Goal: Navigation & Orientation: Find specific page/section

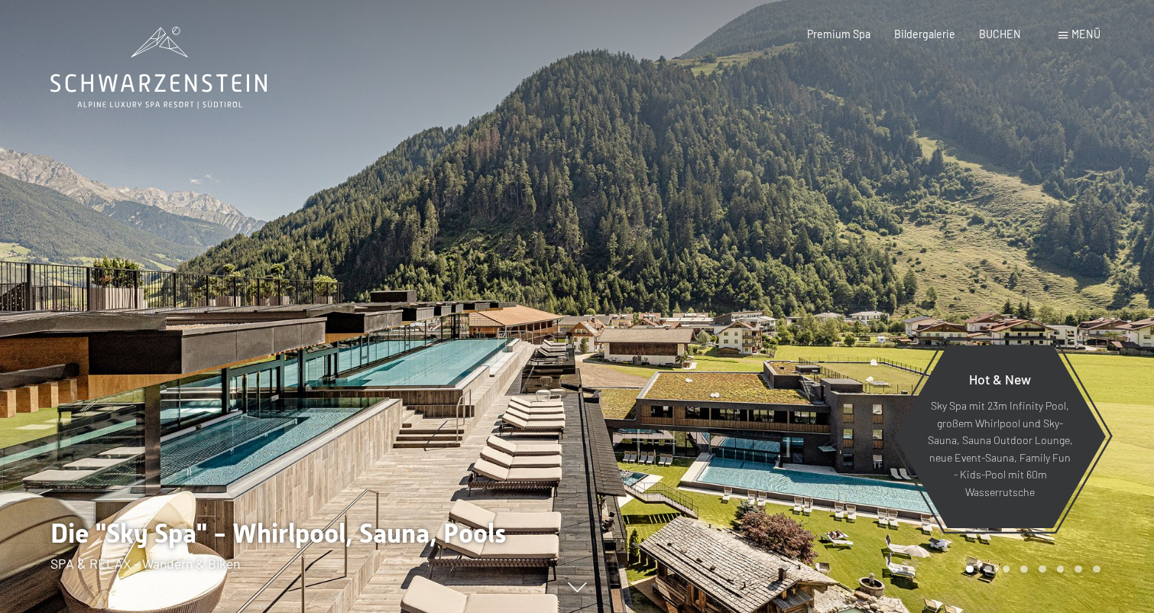
click at [880, 379] on div at bounding box center [865, 306] width 577 height 613
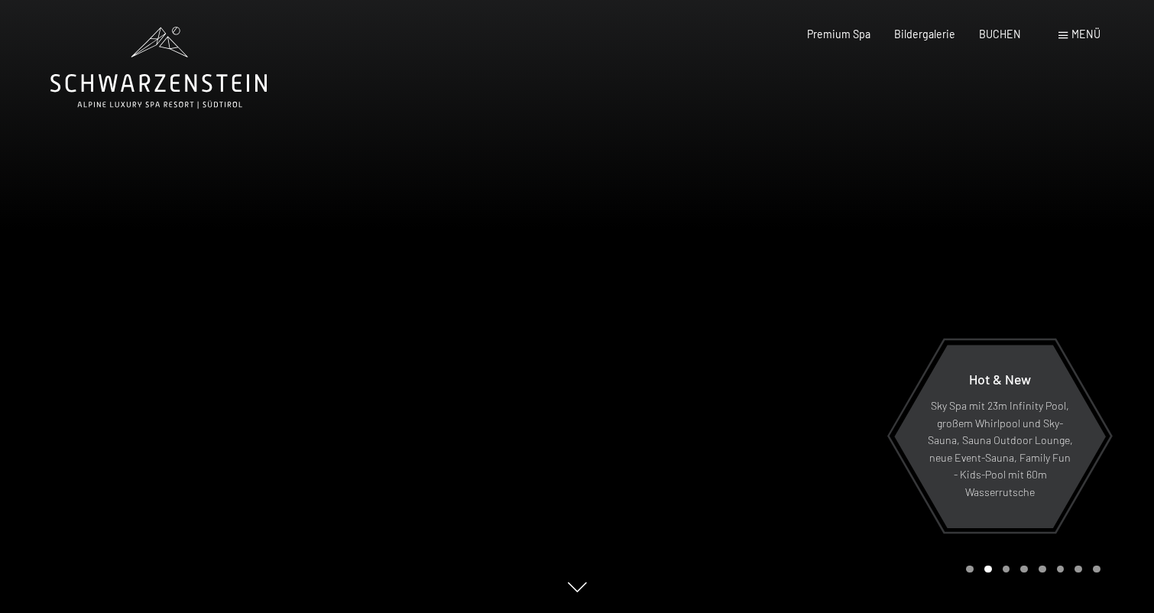
click at [880, 379] on div at bounding box center [865, 306] width 577 height 613
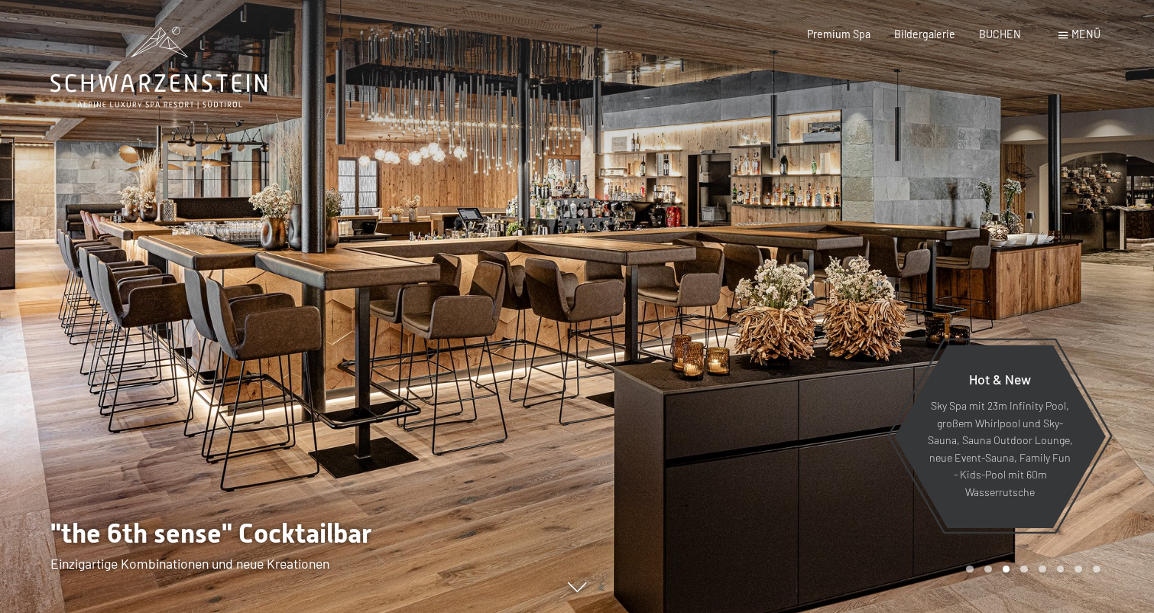
click at [880, 379] on div at bounding box center [865, 306] width 577 height 613
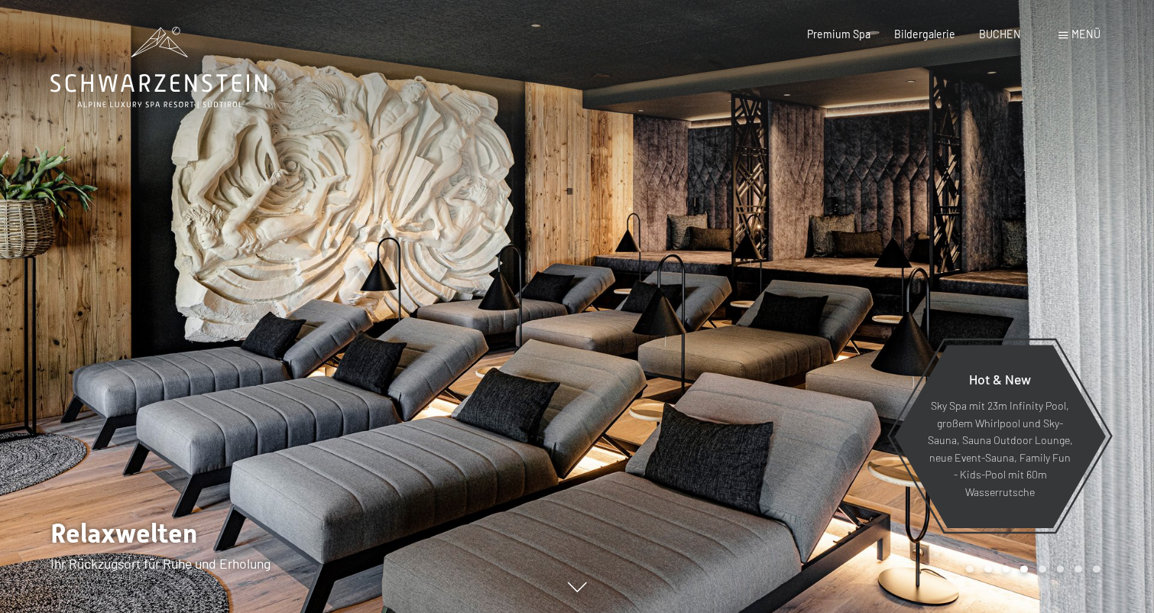
click at [880, 379] on div at bounding box center [865, 306] width 577 height 613
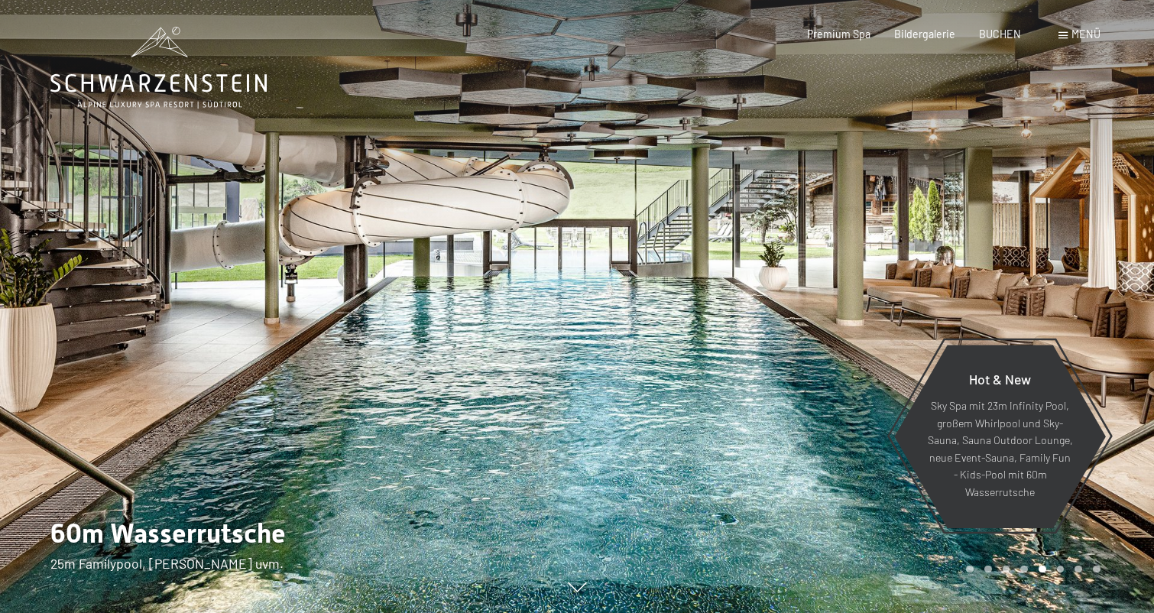
click at [880, 379] on div at bounding box center [865, 306] width 577 height 613
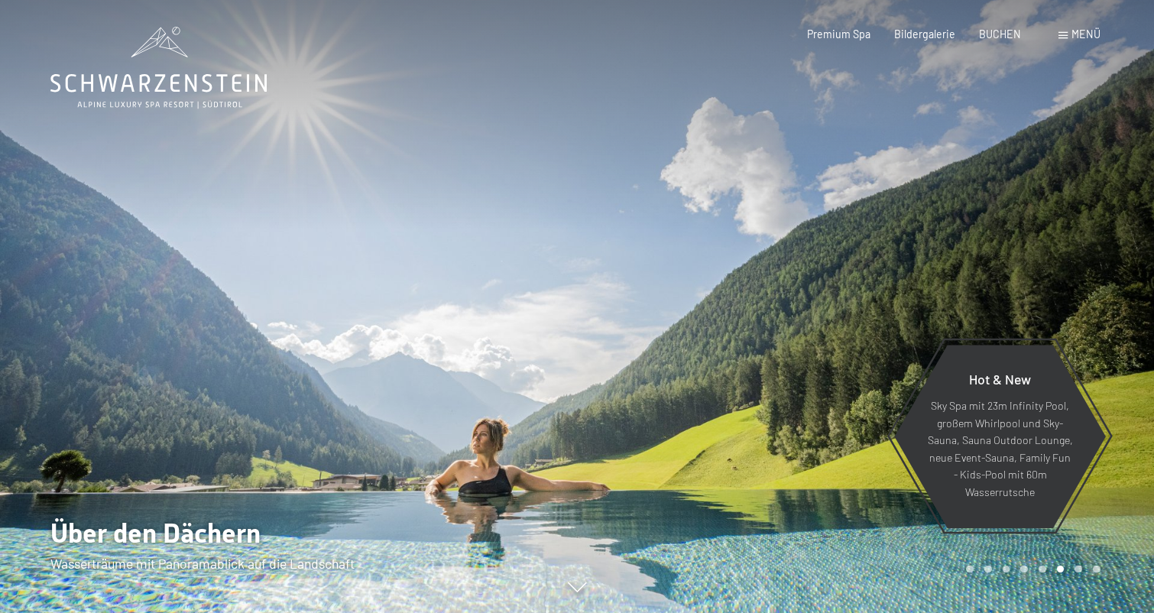
click at [880, 379] on div at bounding box center [865, 306] width 577 height 613
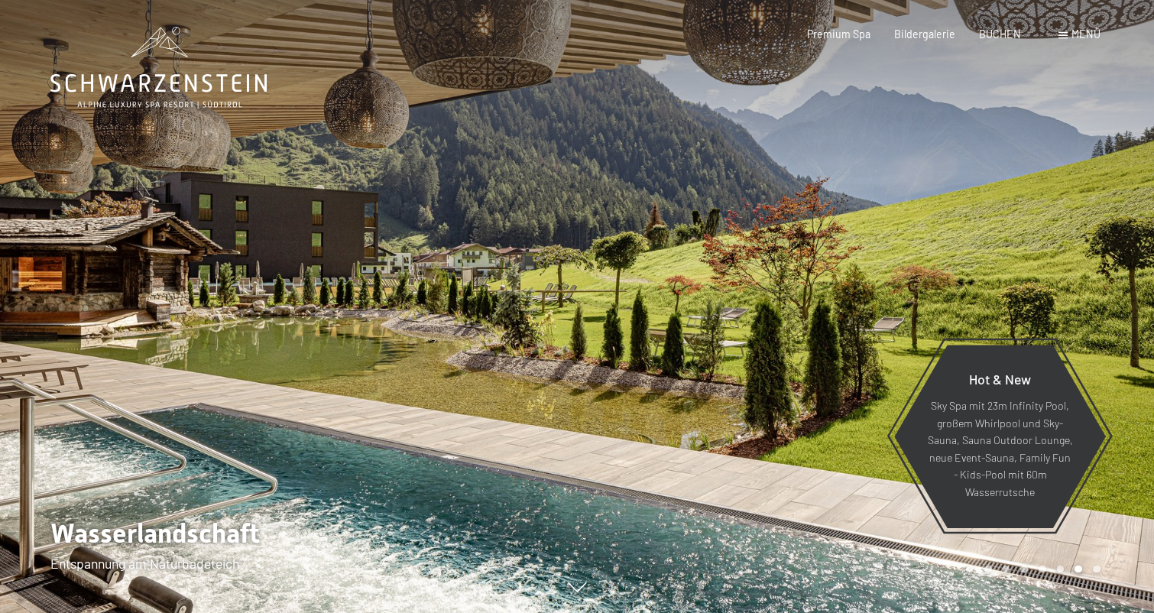
click at [880, 379] on div at bounding box center [865, 306] width 577 height 613
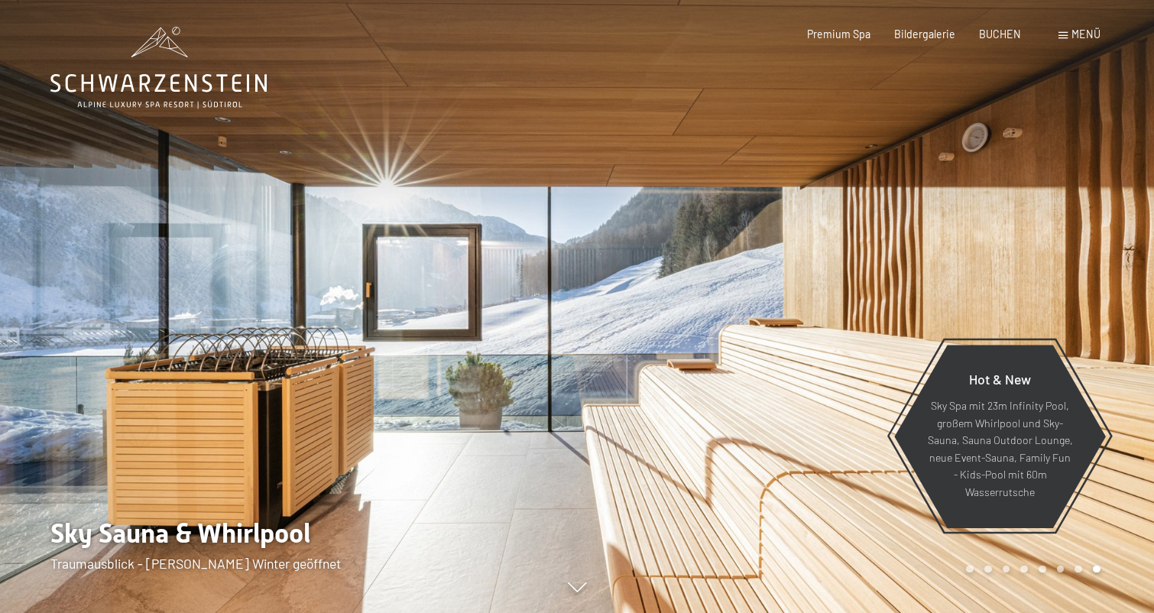
click at [880, 379] on div at bounding box center [865, 306] width 577 height 613
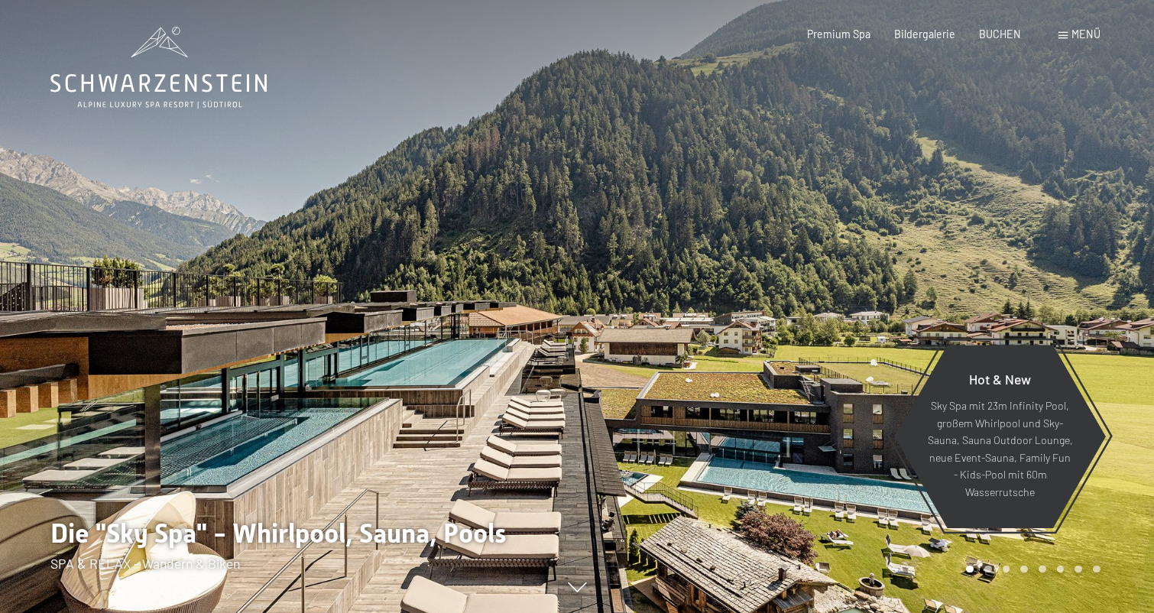
click at [880, 379] on div at bounding box center [865, 306] width 577 height 613
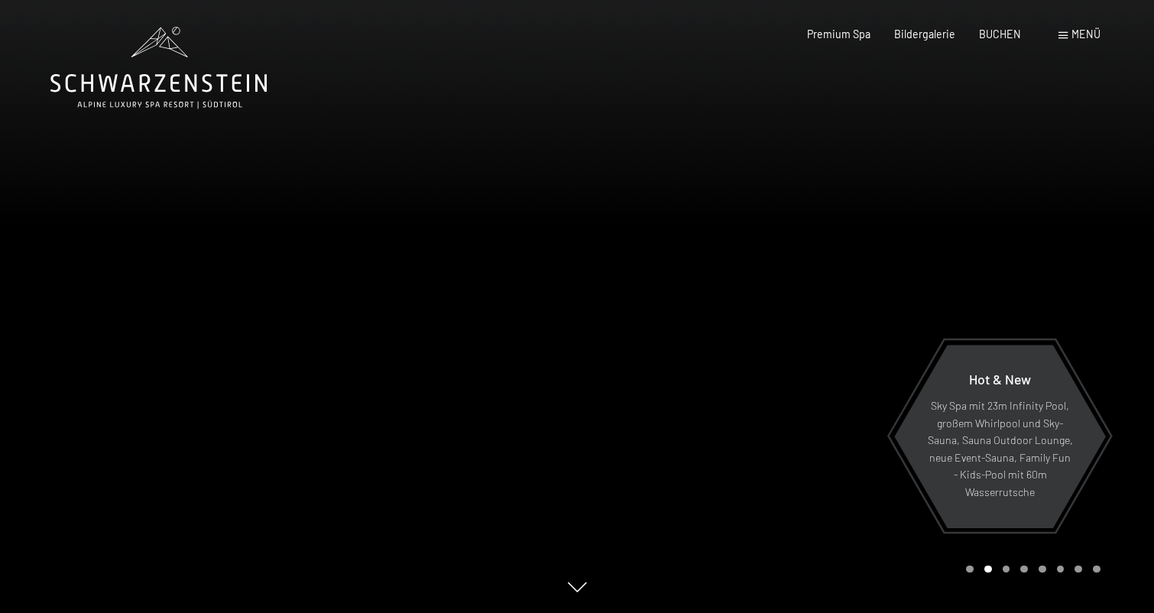
click at [880, 379] on div at bounding box center [865, 306] width 577 height 613
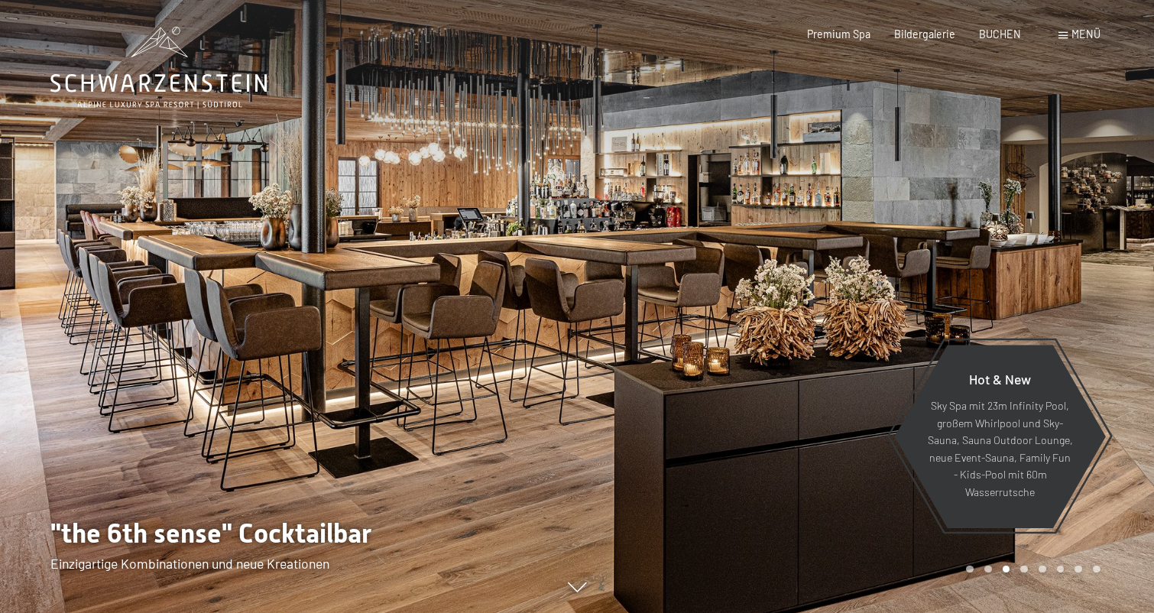
click at [880, 379] on div at bounding box center [865, 306] width 577 height 613
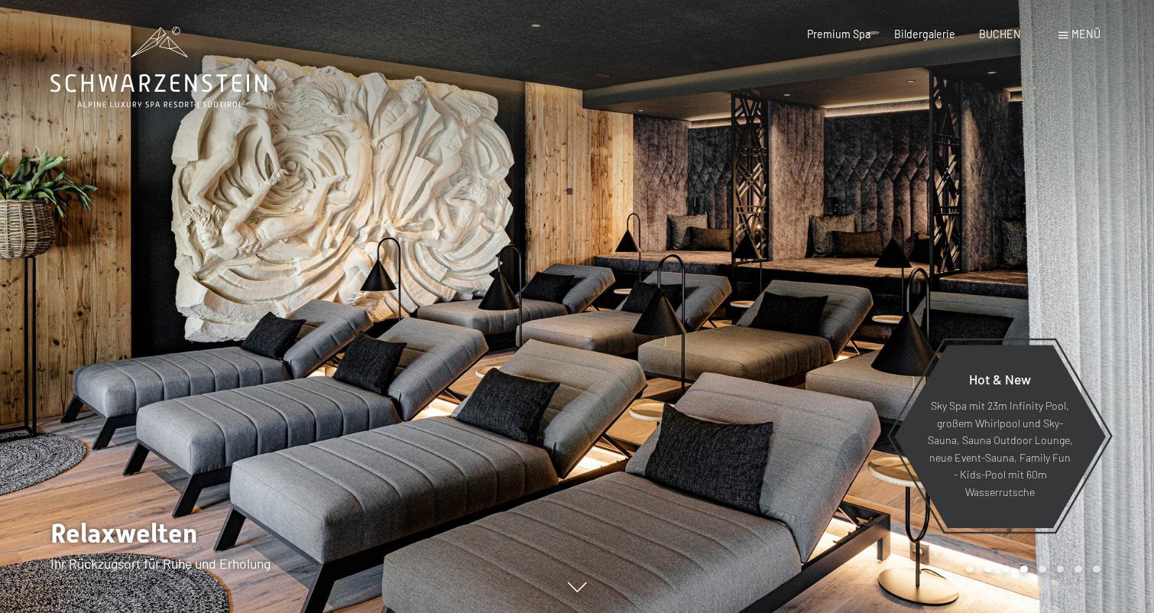
click at [950, 42] on div "Buchen Anfragen Premium Spa Bildergalerie BUCHEN Menü DE IT EN Gutschein Bilder…" at bounding box center [930, 34] width 340 height 15
click at [948, 35] on span "Bildergalerie" at bounding box center [924, 31] width 61 height 13
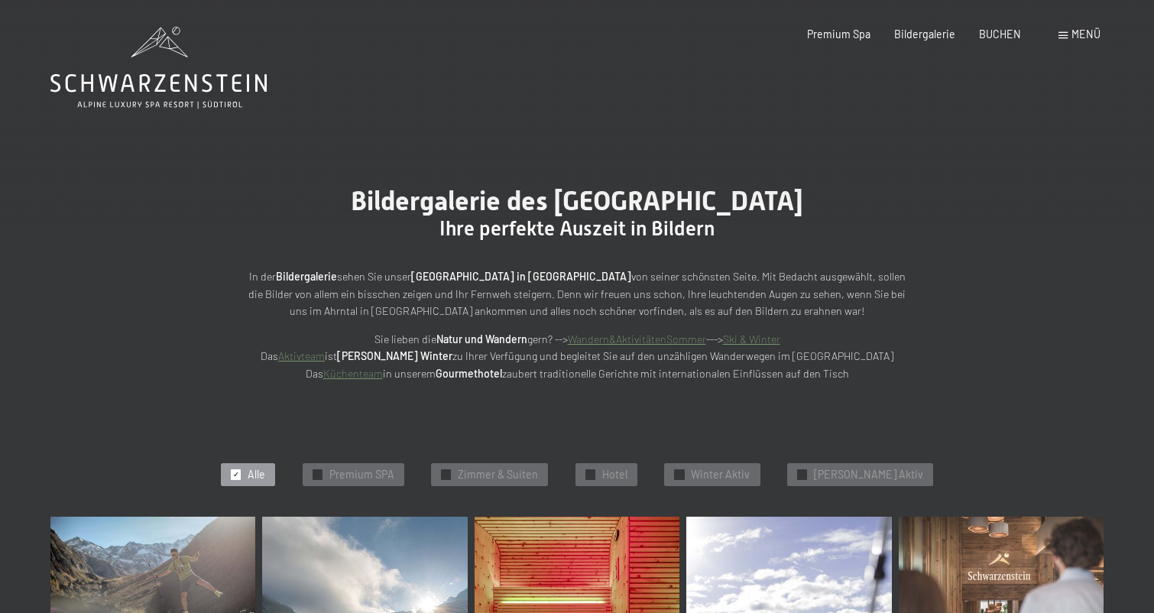
scroll to position [5, 0]
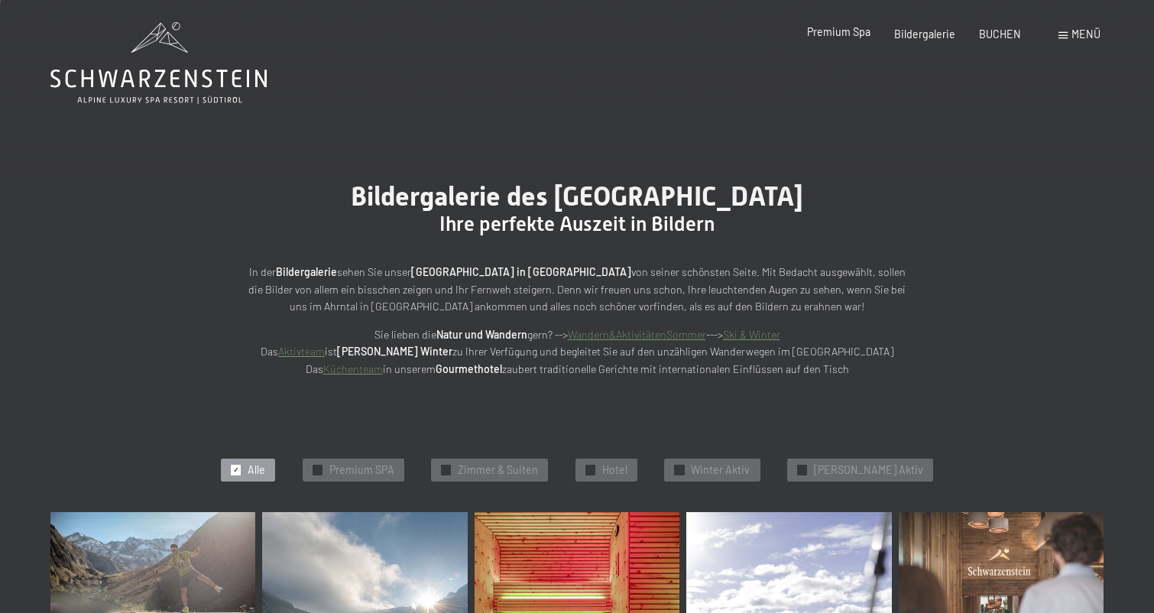
click at [870, 34] on span "Premium Spa" at bounding box center [838, 31] width 63 height 13
click at [1071, 31] on div "Menü" at bounding box center [1080, 34] width 42 height 15
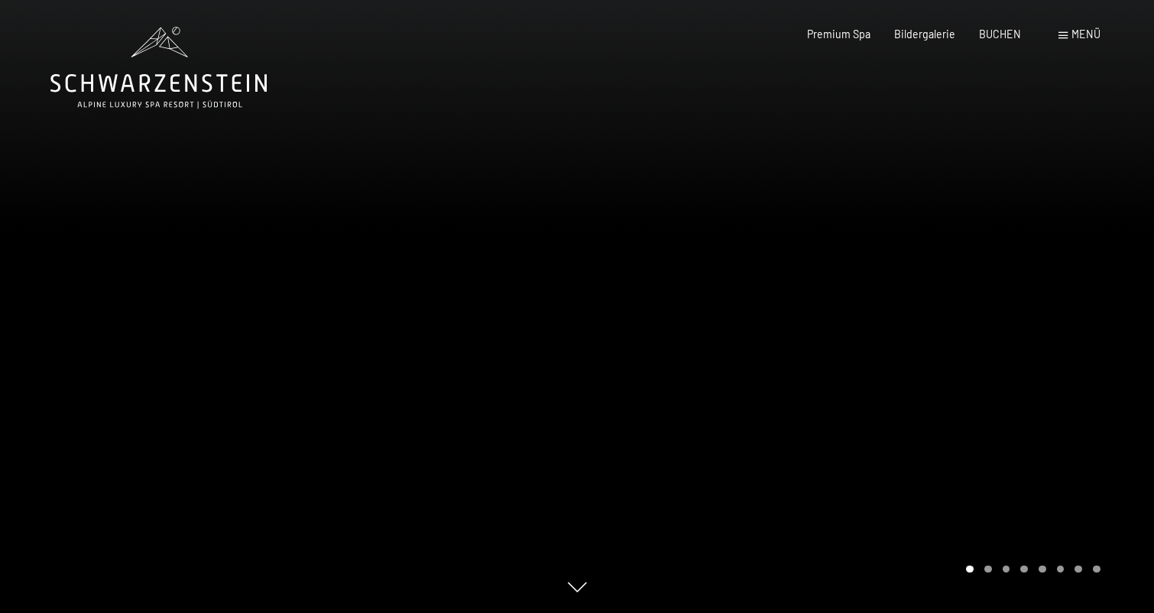
click at [1057, 34] on div "Buchen Anfragen Premium Spa Bildergalerie BUCHEN Menü DE IT EN Gutschein Bilder…" at bounding box center [930, 34] width 340 height 15
click at [1064, 34] on span at bounding box center [1063, 35] width 9 height 7
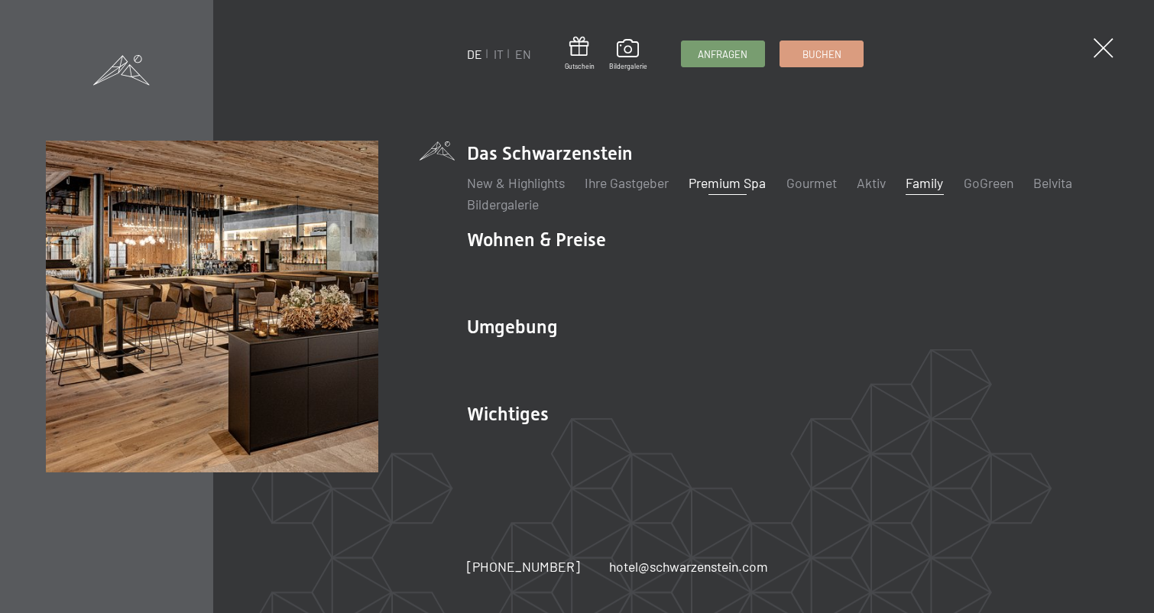
click at [932, 187] on link "Family" at bounding box center [924, 182] width 37 height 17
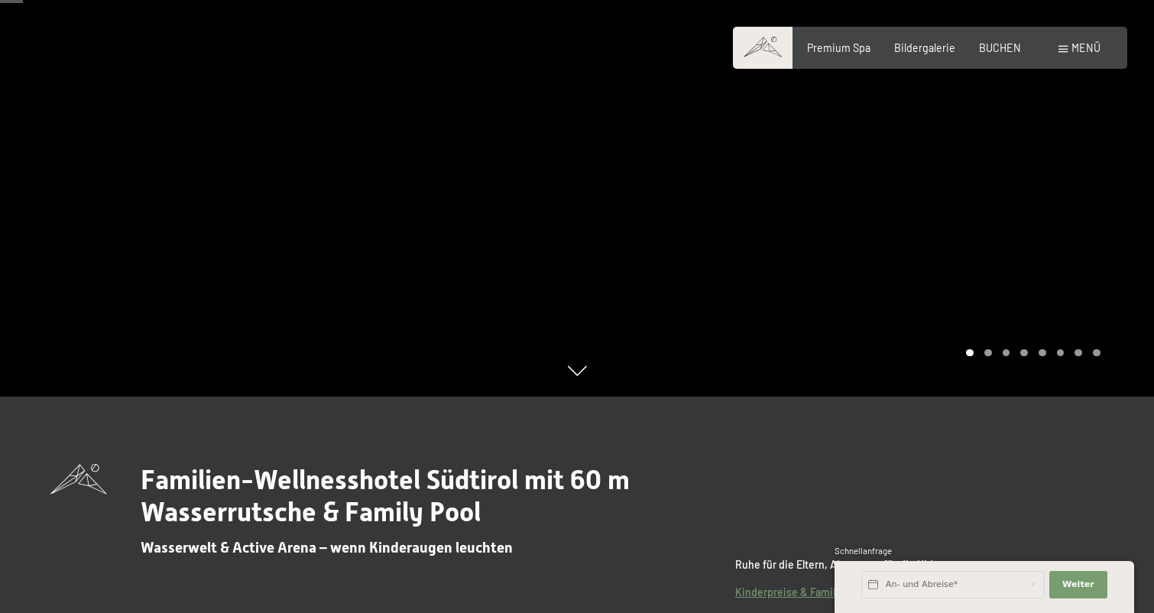
scroll to position [211, 0]
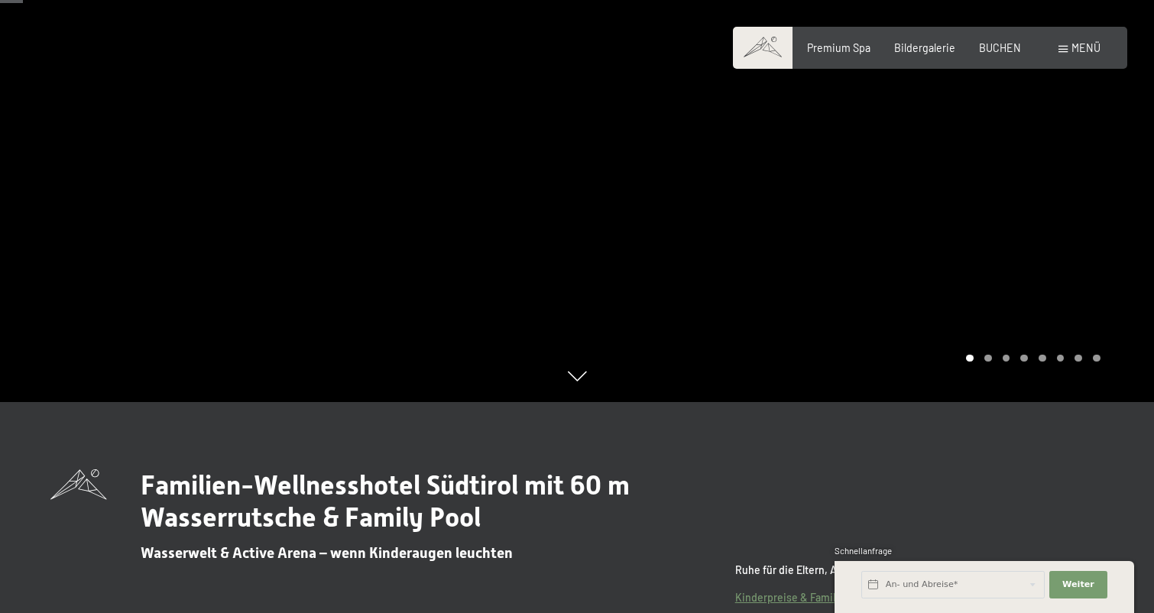
click at [918, 246] on div at bounding box center [865, 95] width 577 height 613
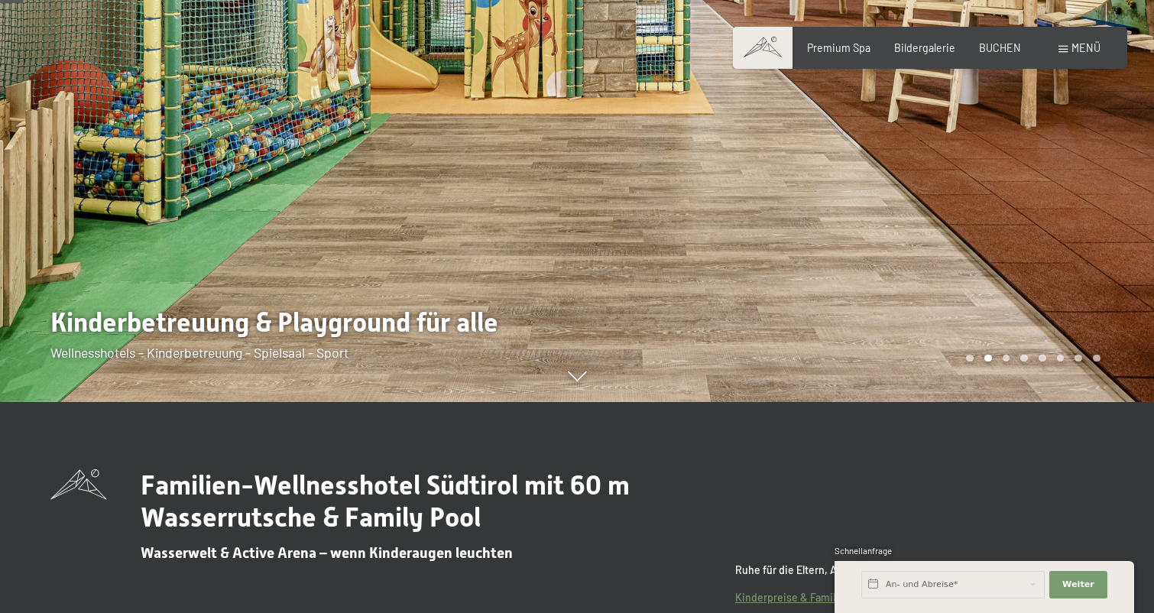
click at [943, 233] on div at bounding box center [865, 95] width 577 height 613
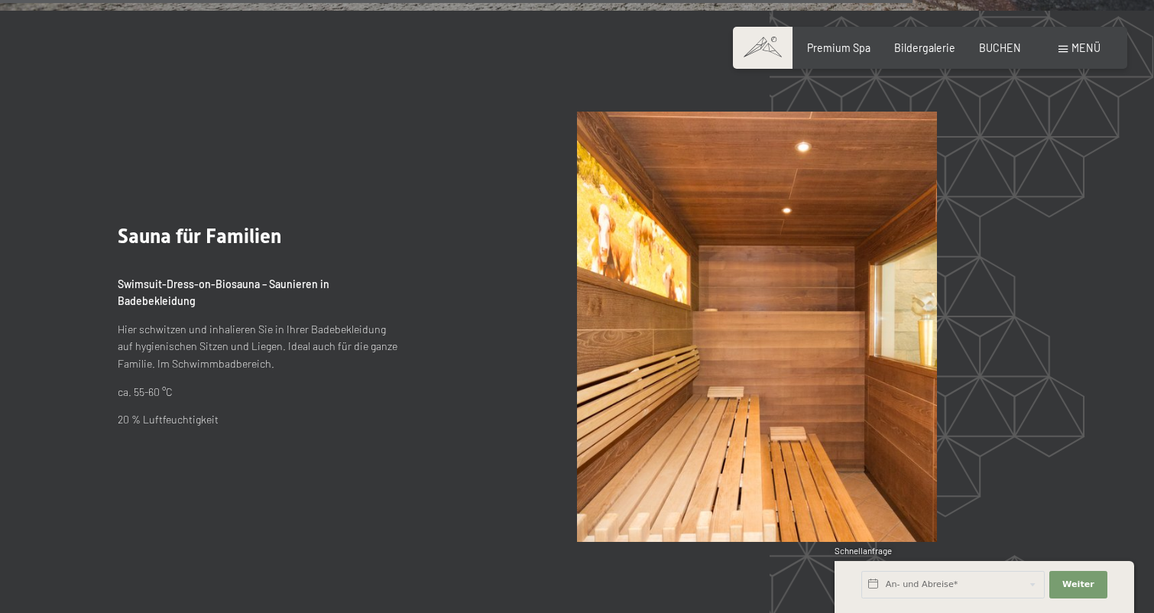
scroll to position [8331, 0]
